Goal: Check status: Check status

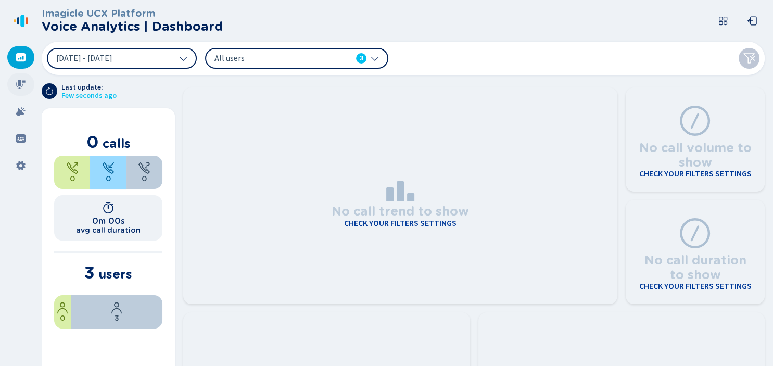
click at [16, 89] on icon at bounding box center [21, 84] width 10 height 10
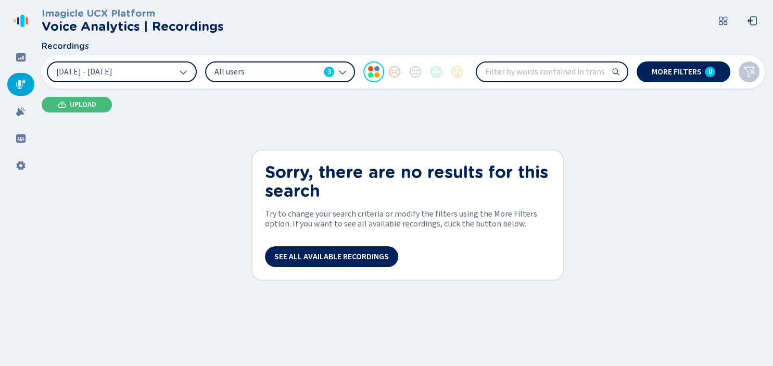
click at [152, 80] on button "[DATE] - [DATE]" at bounding box center [122, 71] width 150 height 21
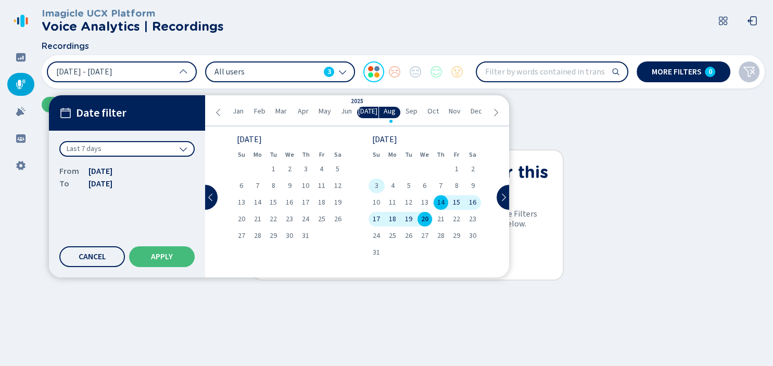
click at [380, 187] on div "3" at bounding box center [377, 186] width 16 height 15
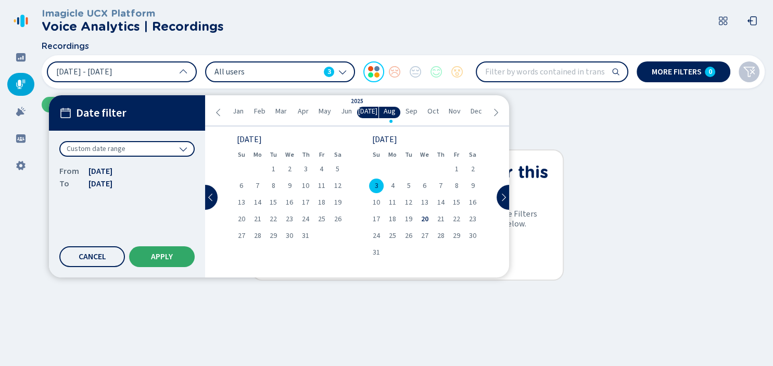
click at [152, 259] on span "Apply" at bounding box center [162, 257] width 22 height 8
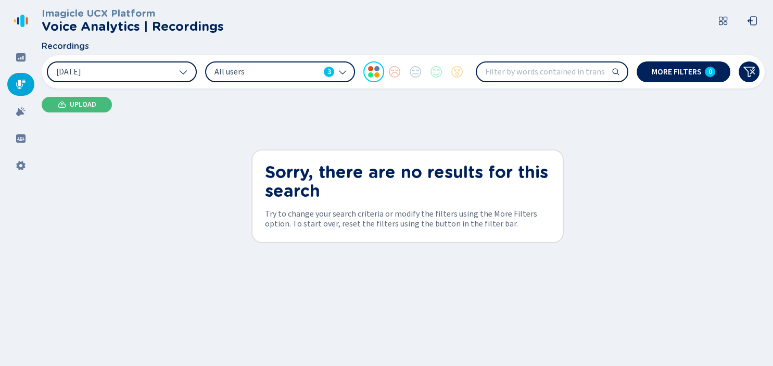
click at [180, 68] on icon at bounding box center [183, 72] width 8 height 8
click at [265, 68] on span "All users" at bounding box center [267, 71] width 105 height 11
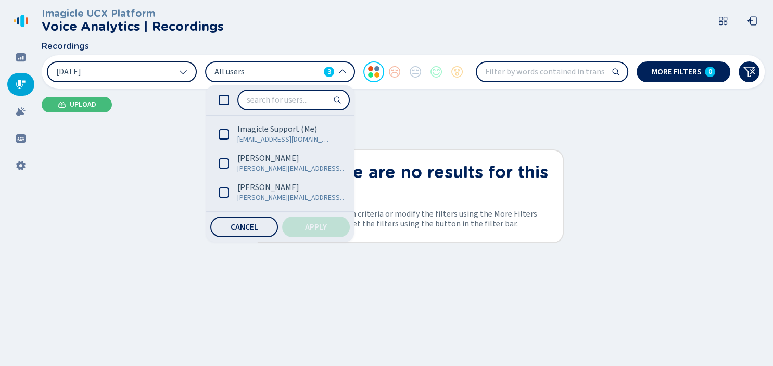
click at [162, 71] on button "[DATE]" at bounding box center [122, 71] width 150 height 21
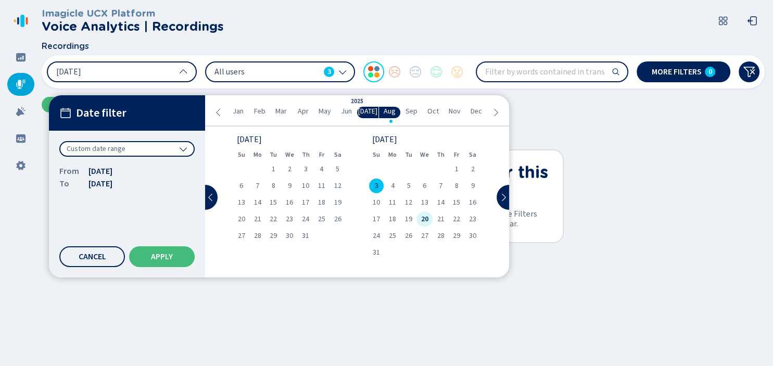
click at [426, 220] on span "20" at bounding box center [424, 219] width 7 height 7
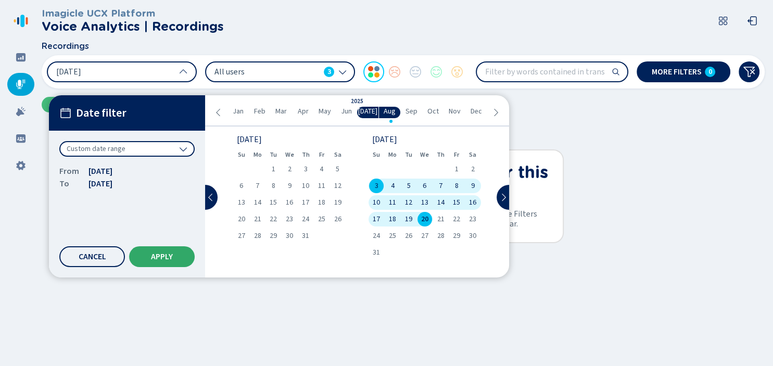
click at [175, 253] on button "Apply" at bounding box center [162, 256] width 66 height 21
